Goal: Task Accomplishment & Management: Manage account settings

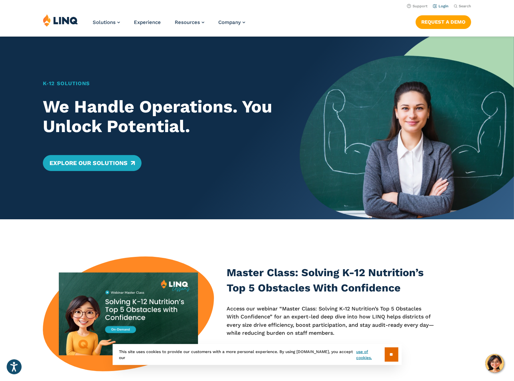
click at [447, 5] on link "Login" at bounding box center [441, 6] width 16 height 4
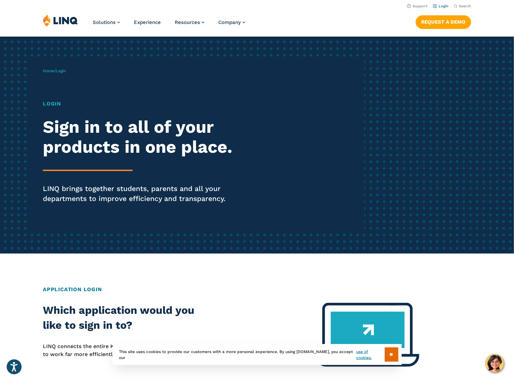
click at [445, 7] on link "Login" at bounding box center [441, 6] width 16 height 4
click at [43, 114] on div "Home / Login Login Sign in to all of your products in one place. LINQ brings to…" at bounding box center [203, 145] width 321 height 170
click at [47, 103] on h1 "Login" at bounding box center [142, 104] width 198 height 8
click at [64, 72] on span "Login" at bounding box center [61, 70] width 10 height 5
click at [442, 8] on link "Login" at bounding box center [441, 6] width 16 height 4
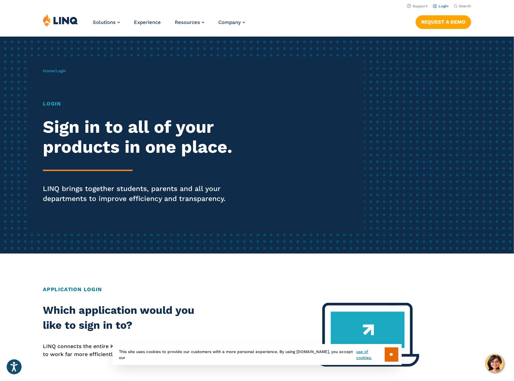
click at [438, 6] on link "Login" at bounding box center [441, 6] width 16 height 4
